Goal: Navigation & Orientation: Find specific page/section

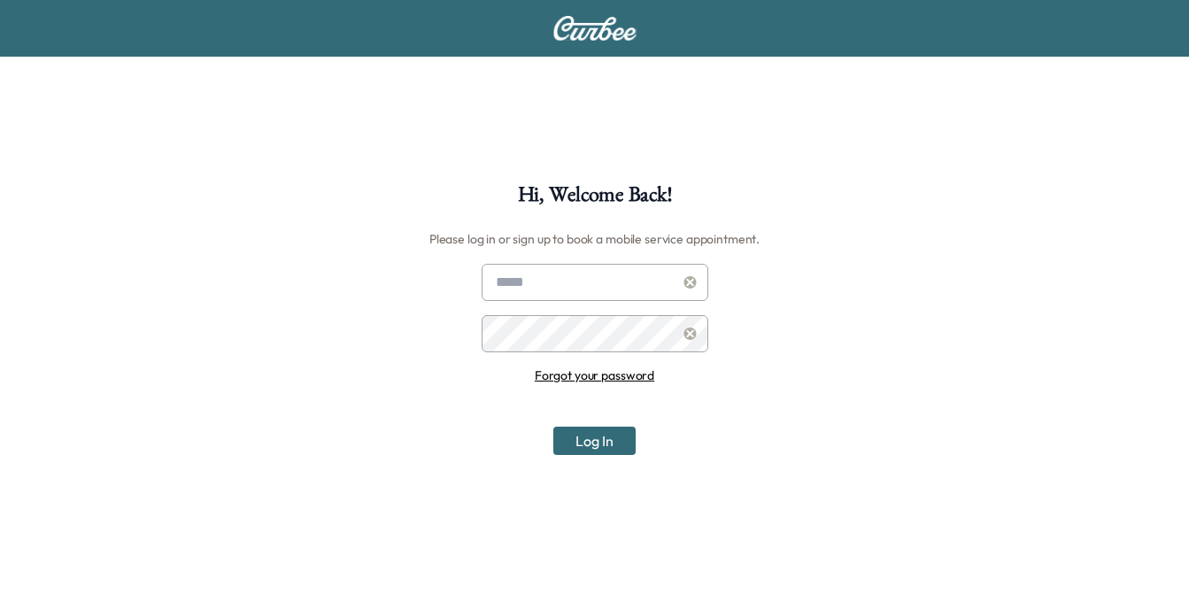
type input "**********"
click at [592, 441] on button "Log In" at bounding box center [594, 441] width 82 height 28
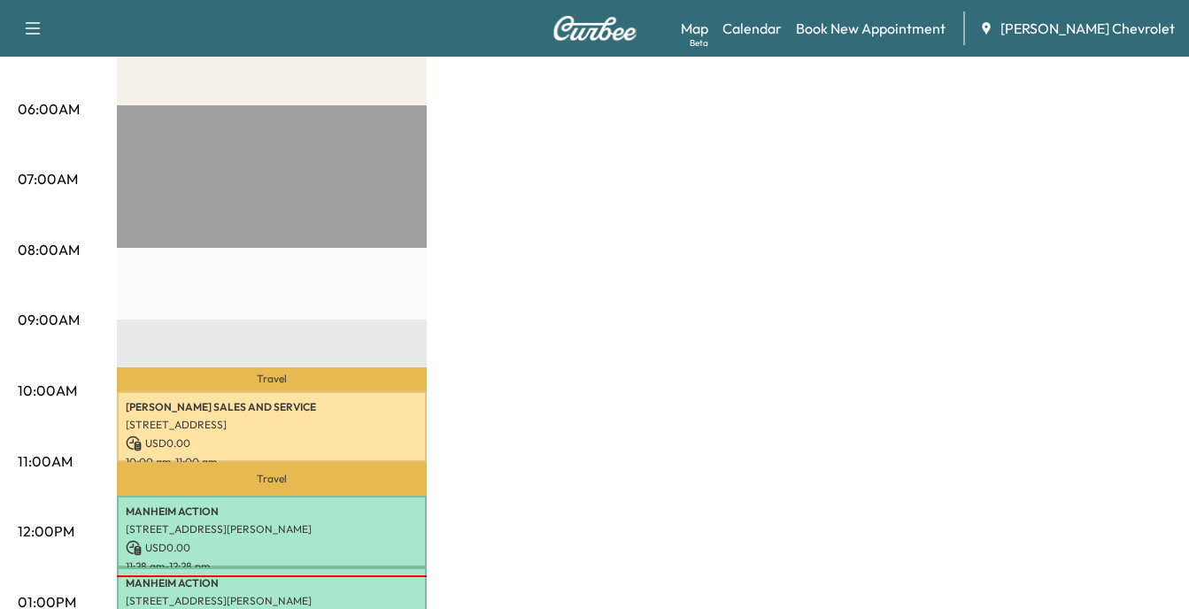
scroll to position [354, 0]
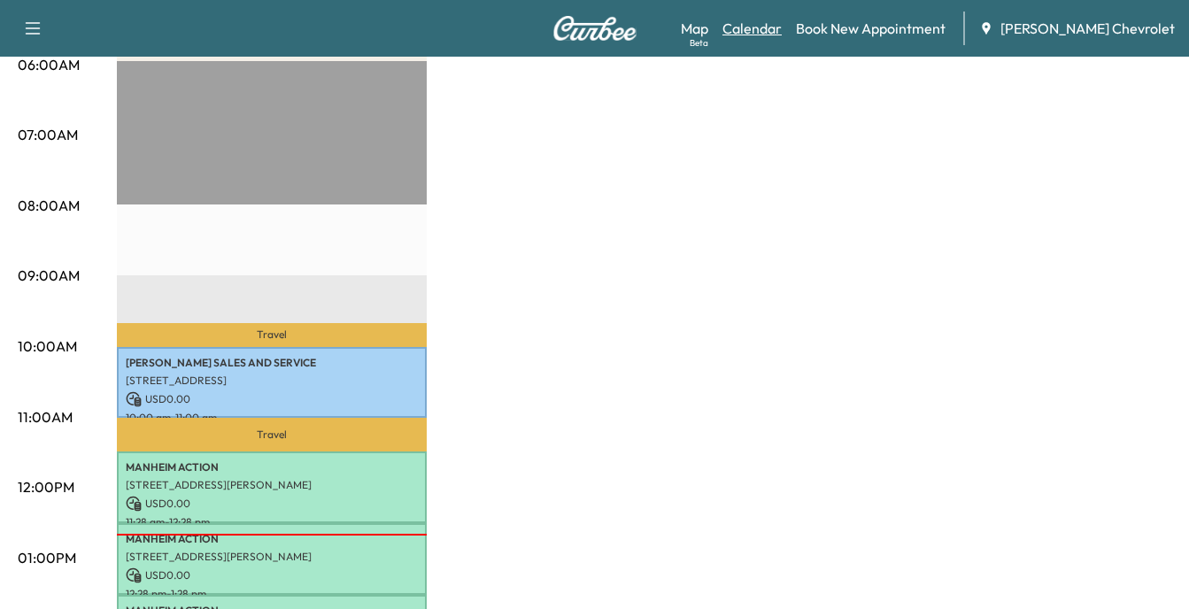
click at [775, 26] on link "Calendar" at bounding box center [752, 28] width 59 height 21
click at [708, 28] on link "Map Beta" at bounding box center [694, 28] width 27 height 21
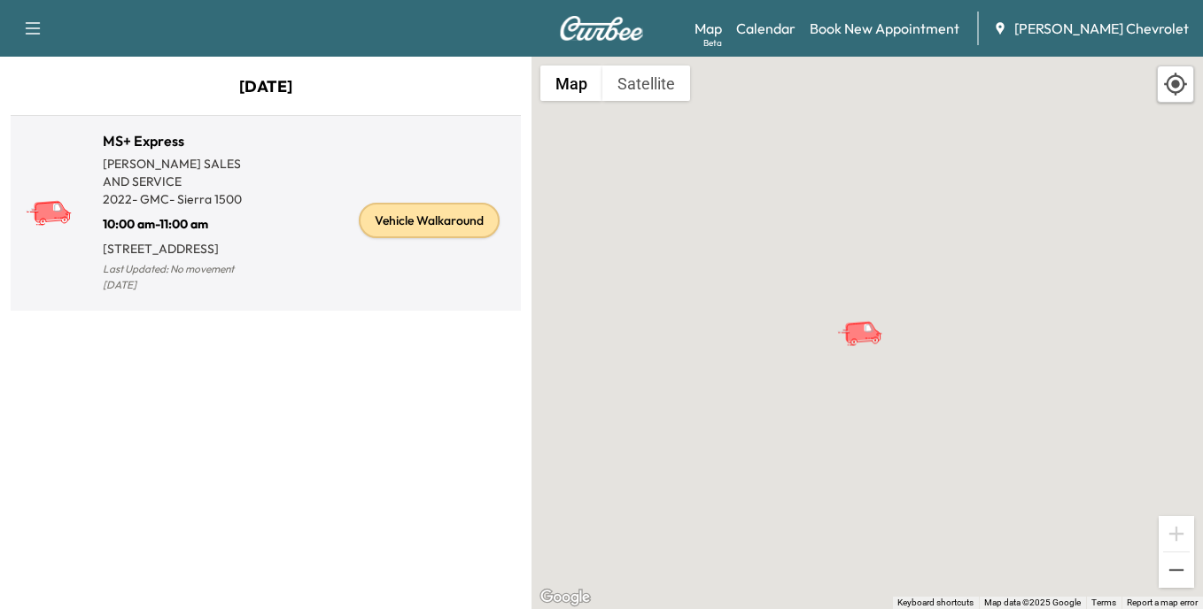
click at [431, 227] on div "Vehicle Walkaround" at bounding box center [429, 220] width 141 height 35
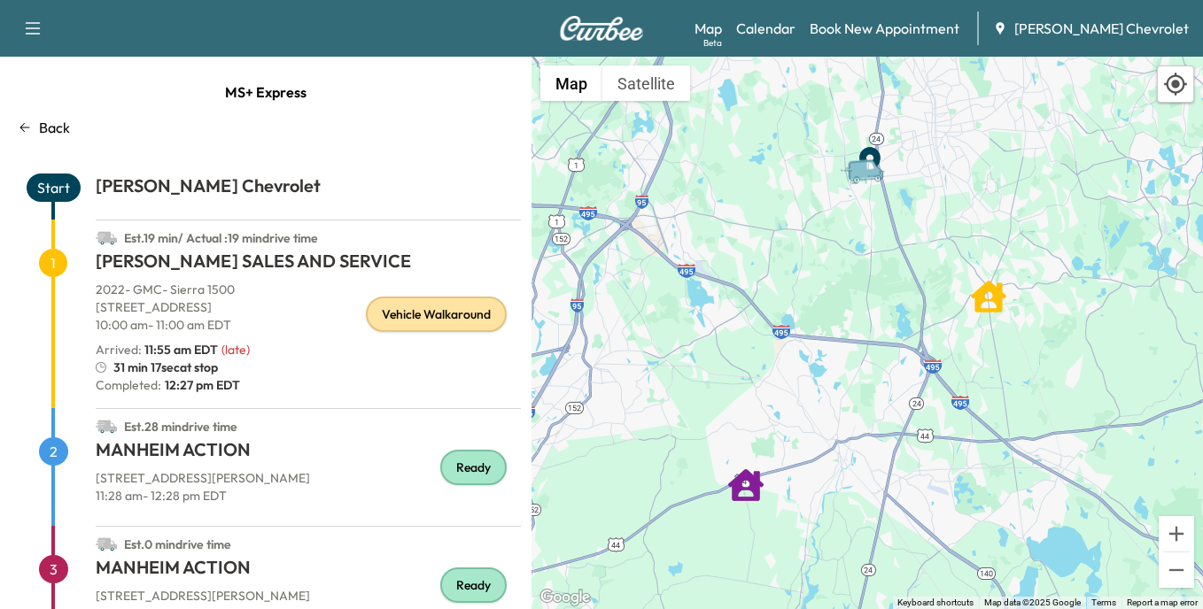
click at [422, 314] on div "Vehicle Walkaround" at bounding box center [436, 314] width 141 height 35
click at [464, 469] on div "Ready" at bounding box center [473, 467] width 66 height 35
click at [430, 324] on div "Vehicle Walkaround" at bounding box center [436, 314] width 141 height 35
click at [472, 468] on div "Ready" at bounding box center [473, 467] width 66 height 35
click at [787, 29] on link "Calendar" at bounding box center [765, 28] width 59 height 21
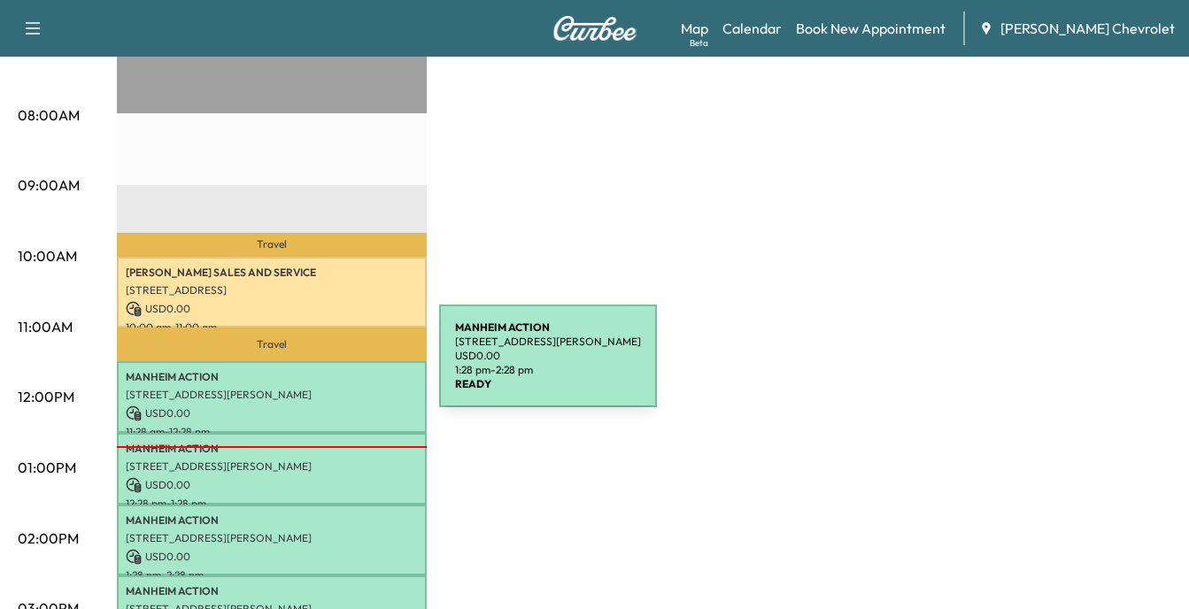
scroll to position [443, 0]
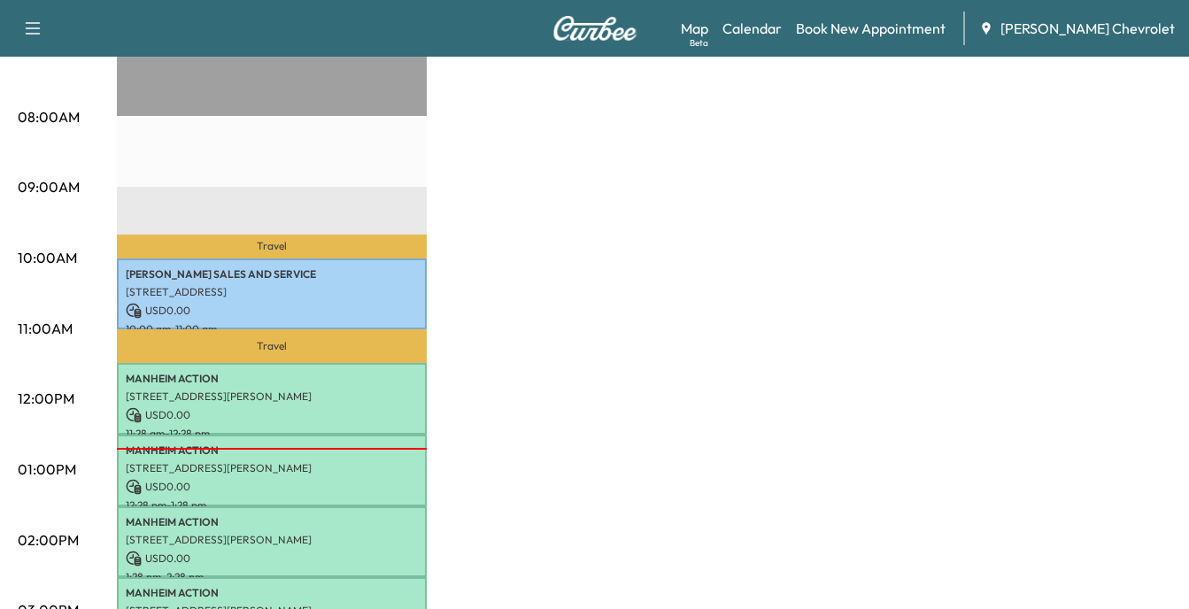
click at [35, 29] on icon "button" at bounding box center [32, 28] width 21 height 21
click at [66, 538] on button "Log Out" at bounding box center [62, 543] width 66 height 28
